Goal: Task Accomplishment & Management: Manage account settings

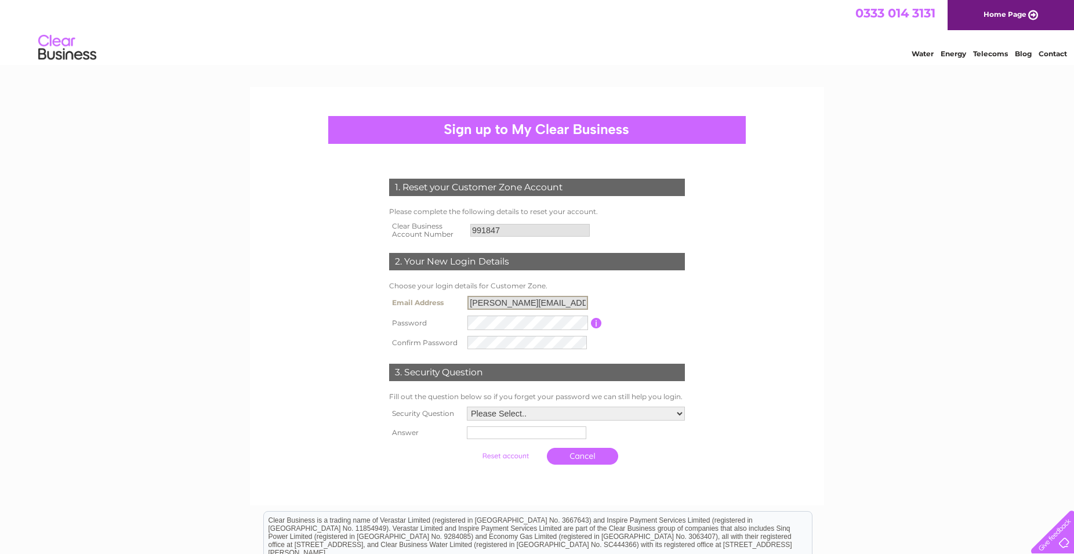
click at [471, 301] on input "[PERSON_NAME][EMAIL_ADDRESS][DOMAIN_NAME]" at bounding box center [527, 303] width 121 height 14
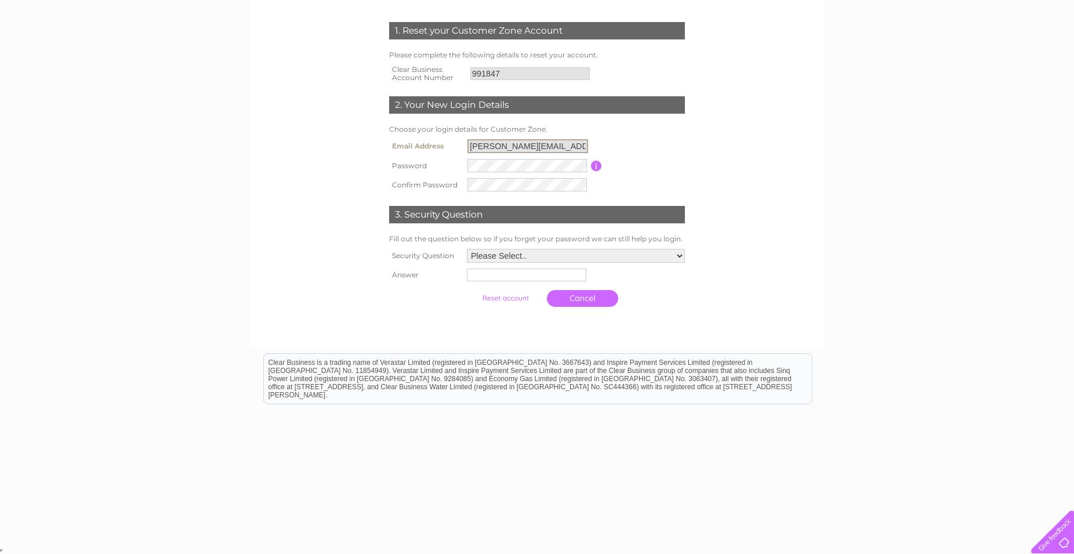
scroll to position [157, 0]
click at [497, 195] on td "3. Security Question" at bounding box center [537, 213] width 302 height 38
click at [467, 249] on select "Please Select.. In what town or city was your first job? In what town or city d…" at bounding box center [576, 256] width 218 height 14
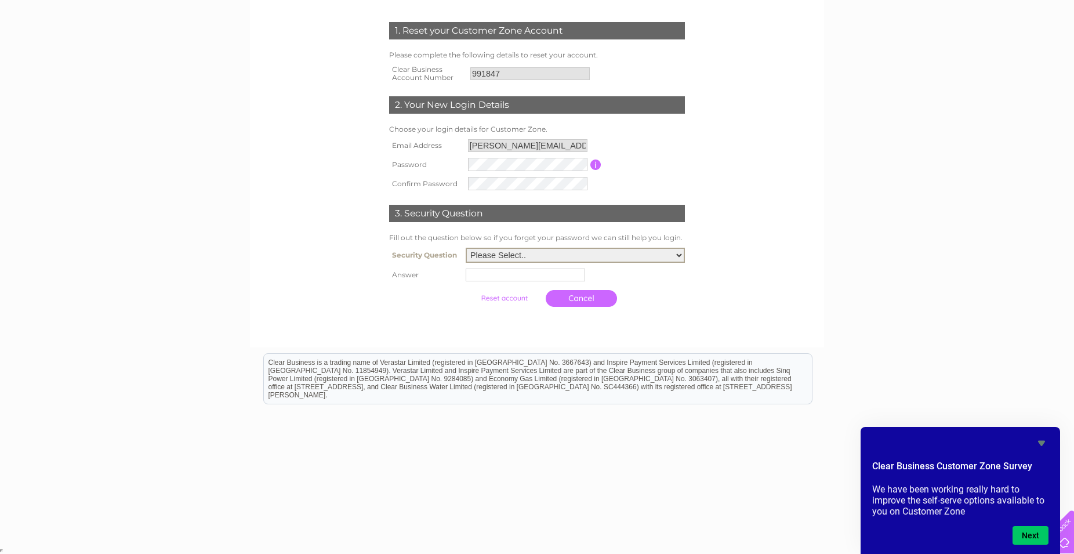
select select "2"
click option "In what town or city did you meet your spouse/partner?" at bounding box center [0, 0] width 0 height 0
click at [535, 279] on input "text" at bounding box center [527, 274] width 121 height 14
type input "london"
click at [503, 301] on input "submit" at bounding box center [505, 298] width 71 height 16
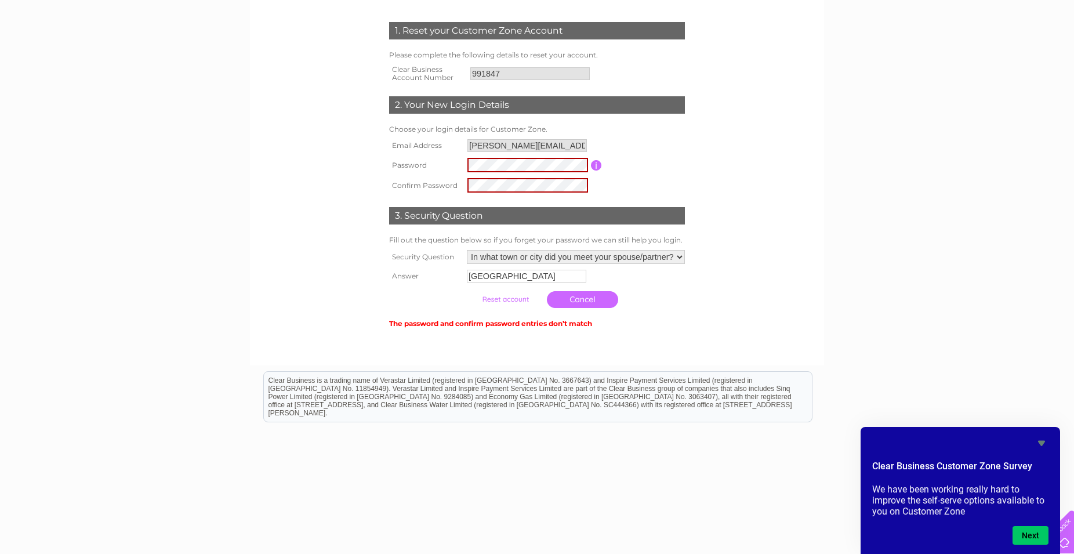
click at [593, 166] on input "button" at bounding box center [596, 165] width 11 height 10
click at [515, 301] on input "submit" at bounding box center [505, 299] width 71 height 16
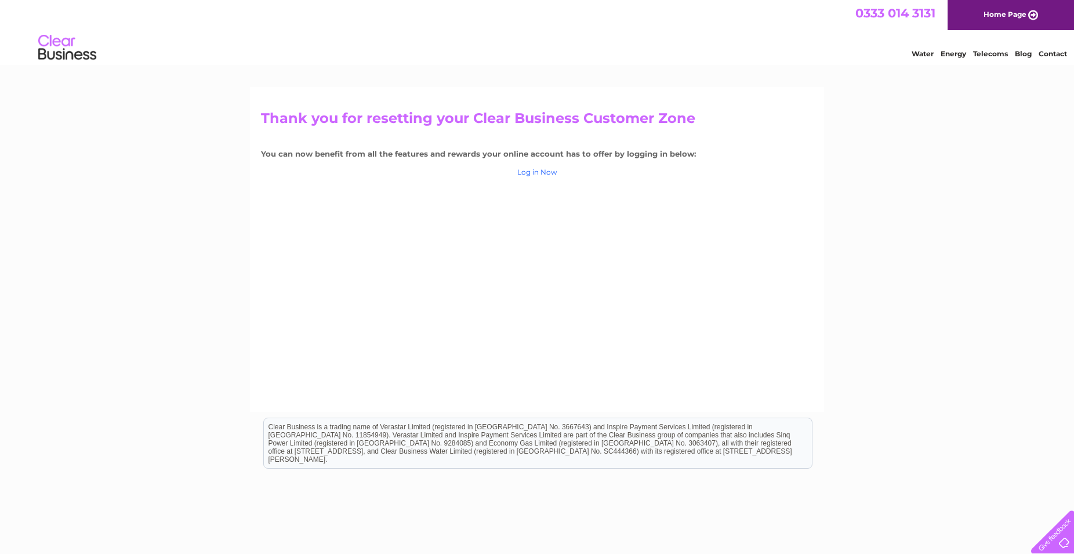
click at [529, 173] on link "Log in Now" at bounding box center [537, 172] width 40 height 9
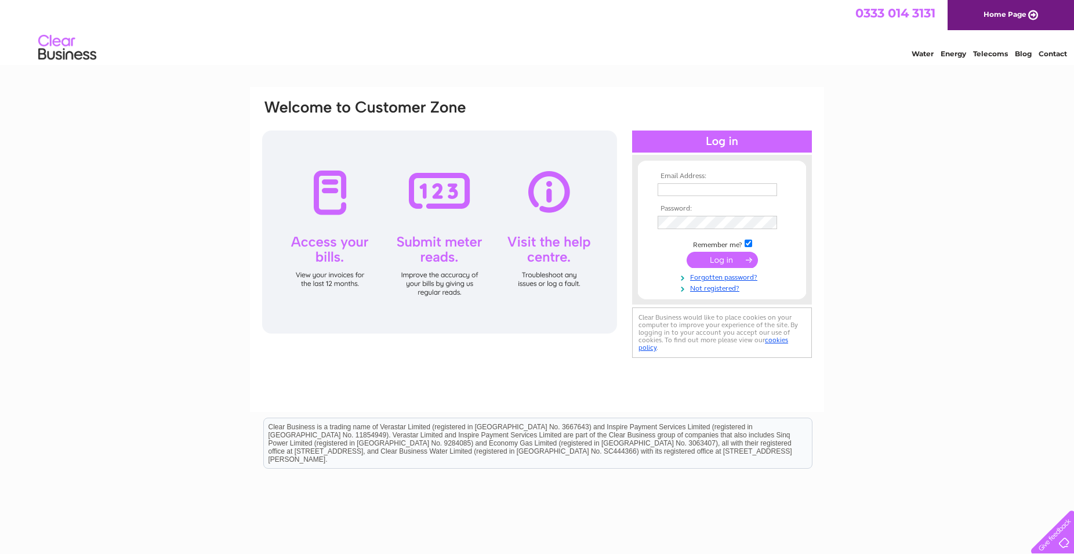
click at [685, 184] on input "text" at bounding box center [717, 189] width 119 height 13
type input "tanya@plentydeli.com"
click at [736, 262] on input "submit" at bounding box center [722, 261] width 71 height 16
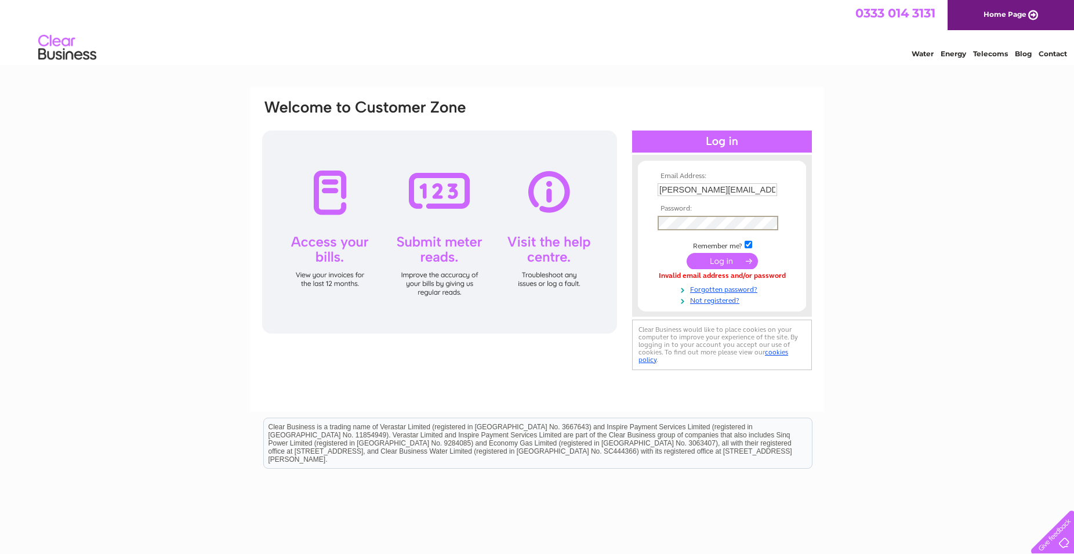
click at [687, 253] on input "submit" at bounding box center [722, 261] width 71 height 16
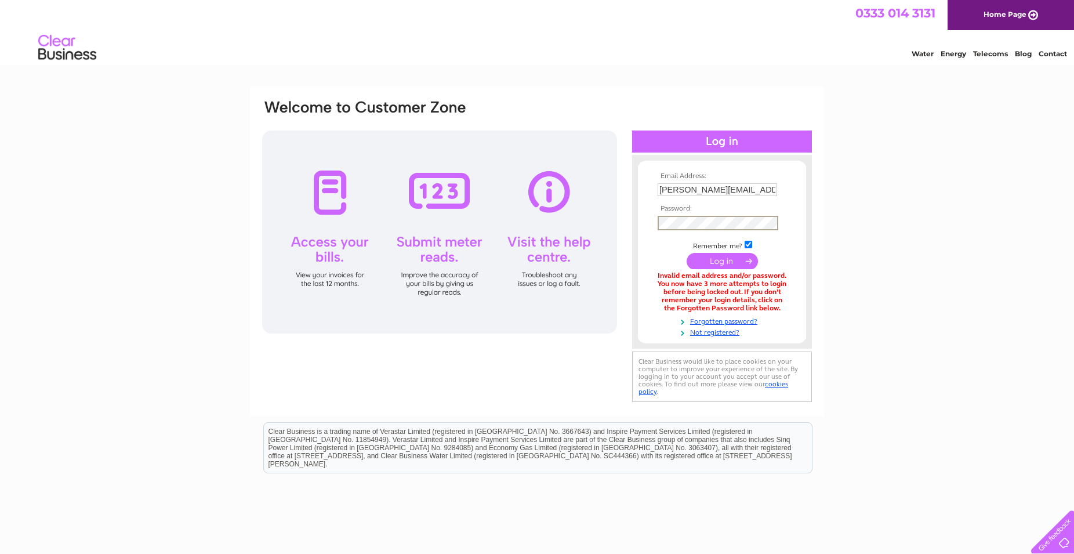
drag, startPoint x: 662, startPoint y: 190, endPoint x: 646, endPoint y: 179, distance: 19.6
click at [662, 189] on input "[PERSON_NAME][EMAIL_ADDRESS][DOMAIN_NAME]" at bounding box center [717, 189] width 119 height 13
type input "[PERSON_NAME][EMAIL_ADDRESS][DOMAIN_NAME]"
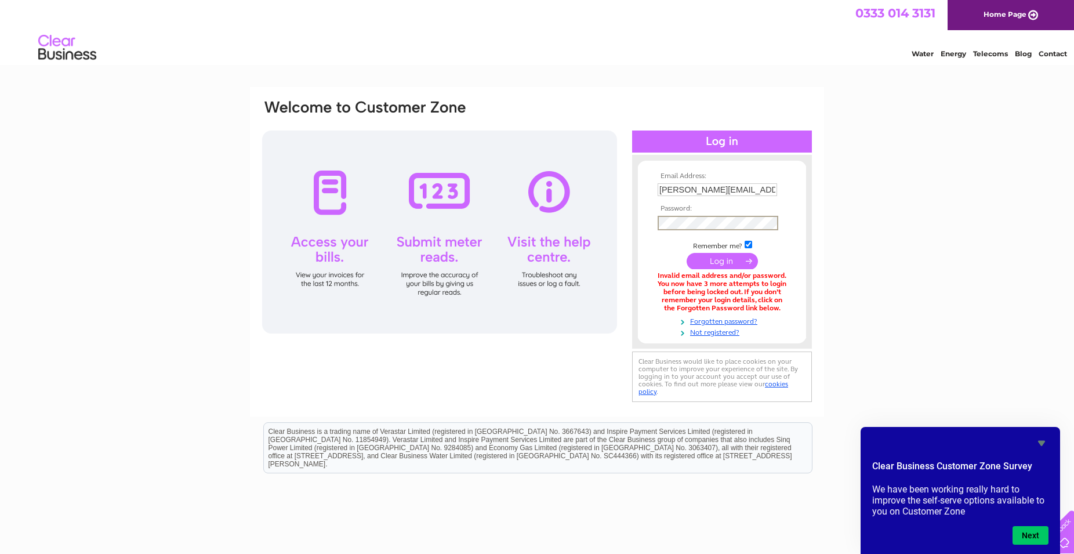
click at [736, 258] on input "submit" at bounding box center [722, 261] width 71 height 16
